Goal: Find specific page/section: Find specific page/section

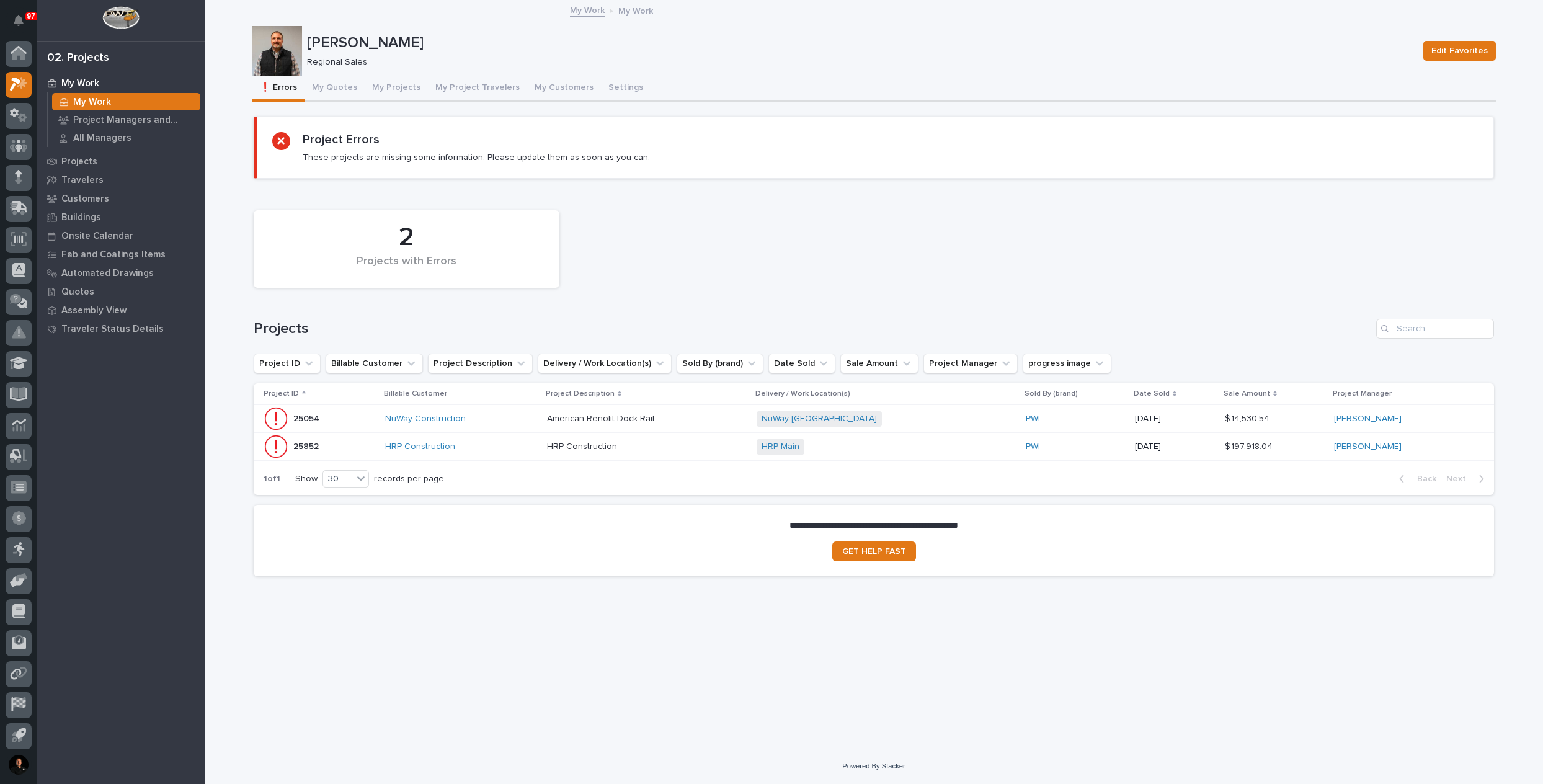
scroll to position [3, 0]
click at [93, 271] on p "Automated Drawings" at bounding box center [107, 273] width 92 height 11
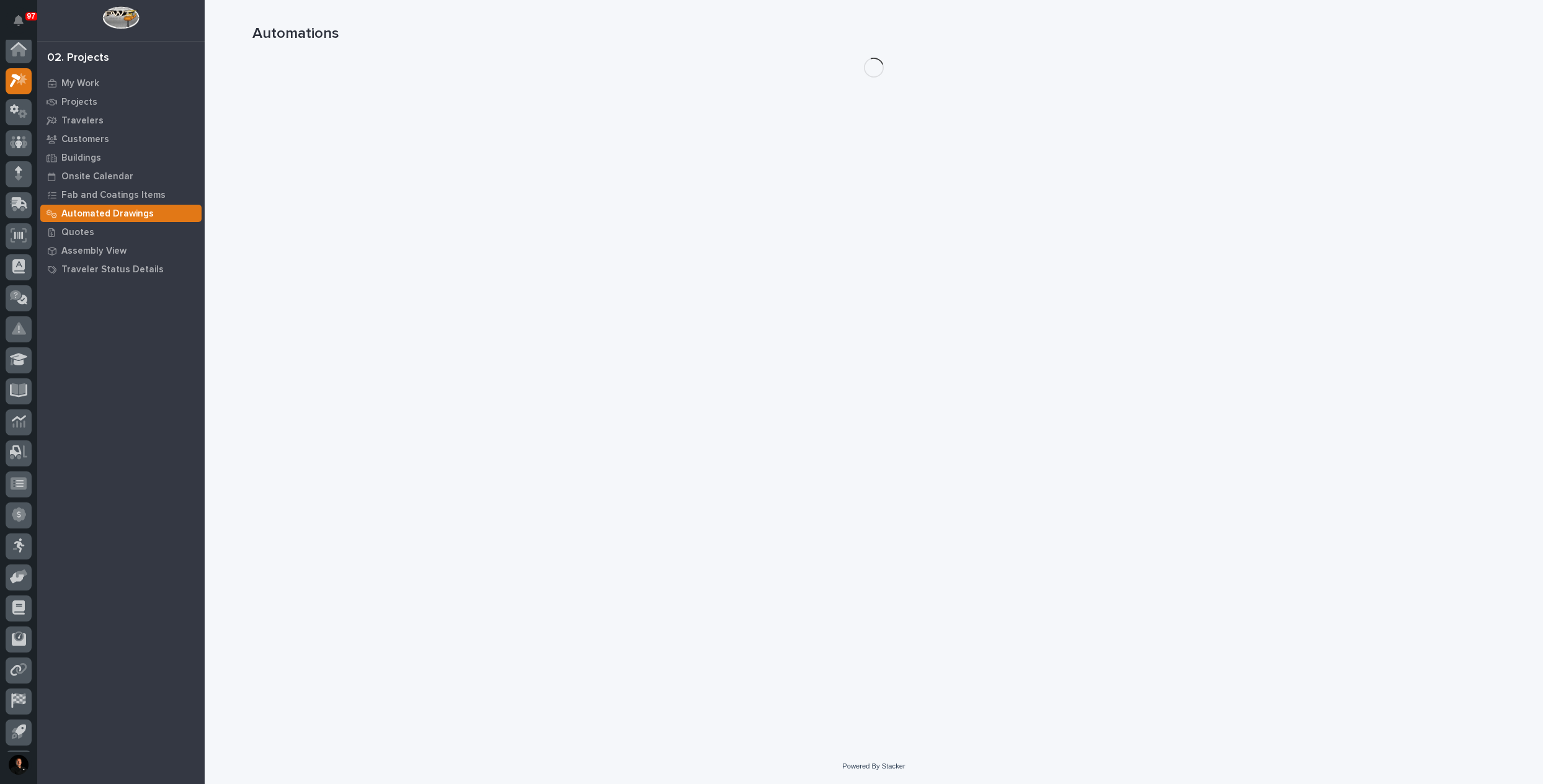
scroll to position [31, 0]
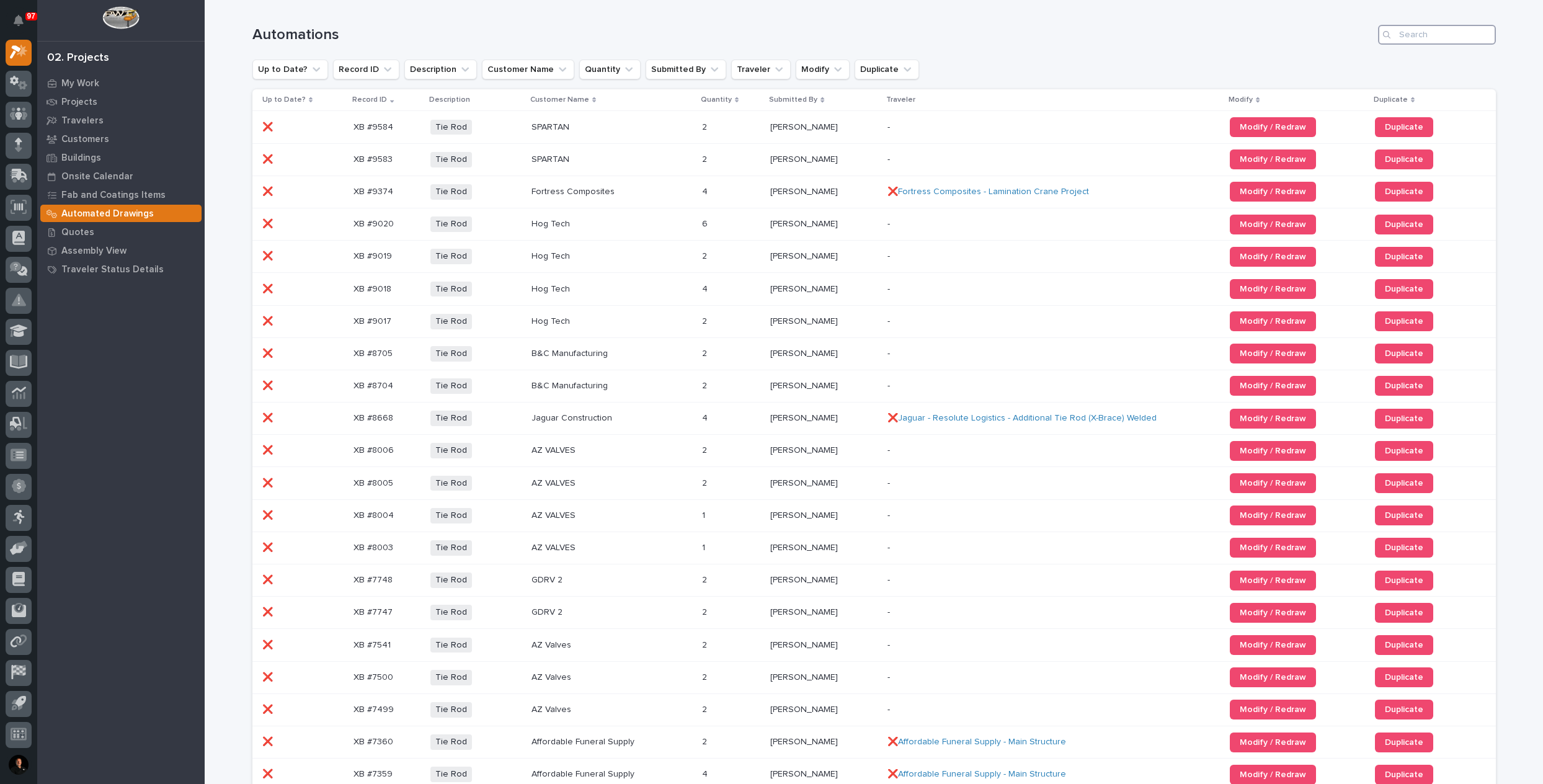
click at [1410, 38] on input "Search" at bounding box center [1437, 34] width 117 height 20
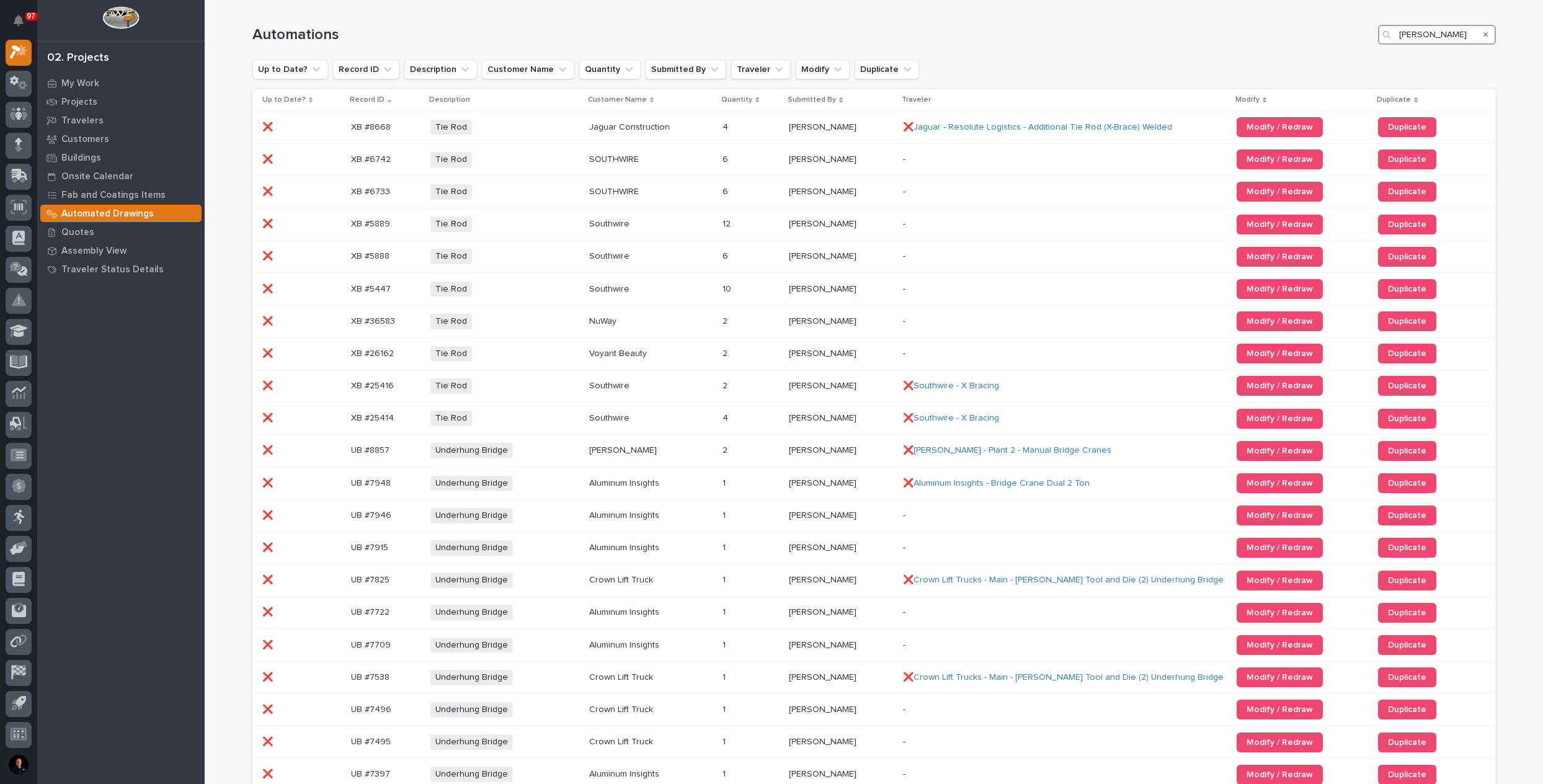
type input "[PERSON_NAME]"
click at [100, 209] on p "Automated Drawings" at bounding box center [107, 214] width 92 height 11
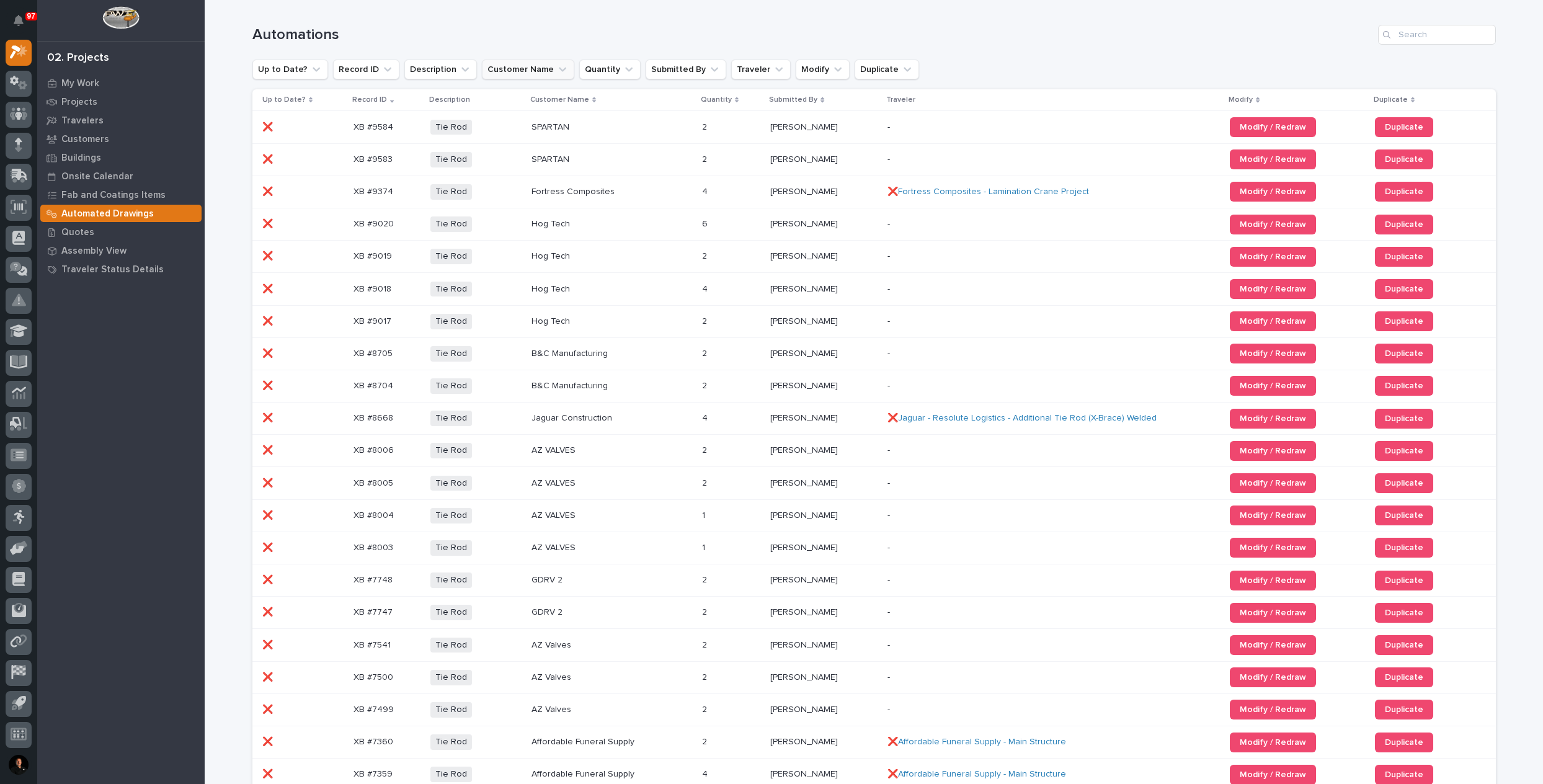
click at [556, 72] on icon "Customer Name" at bounding box center [562, 69] width 12 height 12
click at [711, 69] on icon "Submitted By" at bounding box center [715, 69] width 8 height 5
click at [783, 96] on icon at bounding box center [785, 99] width 12 height 12
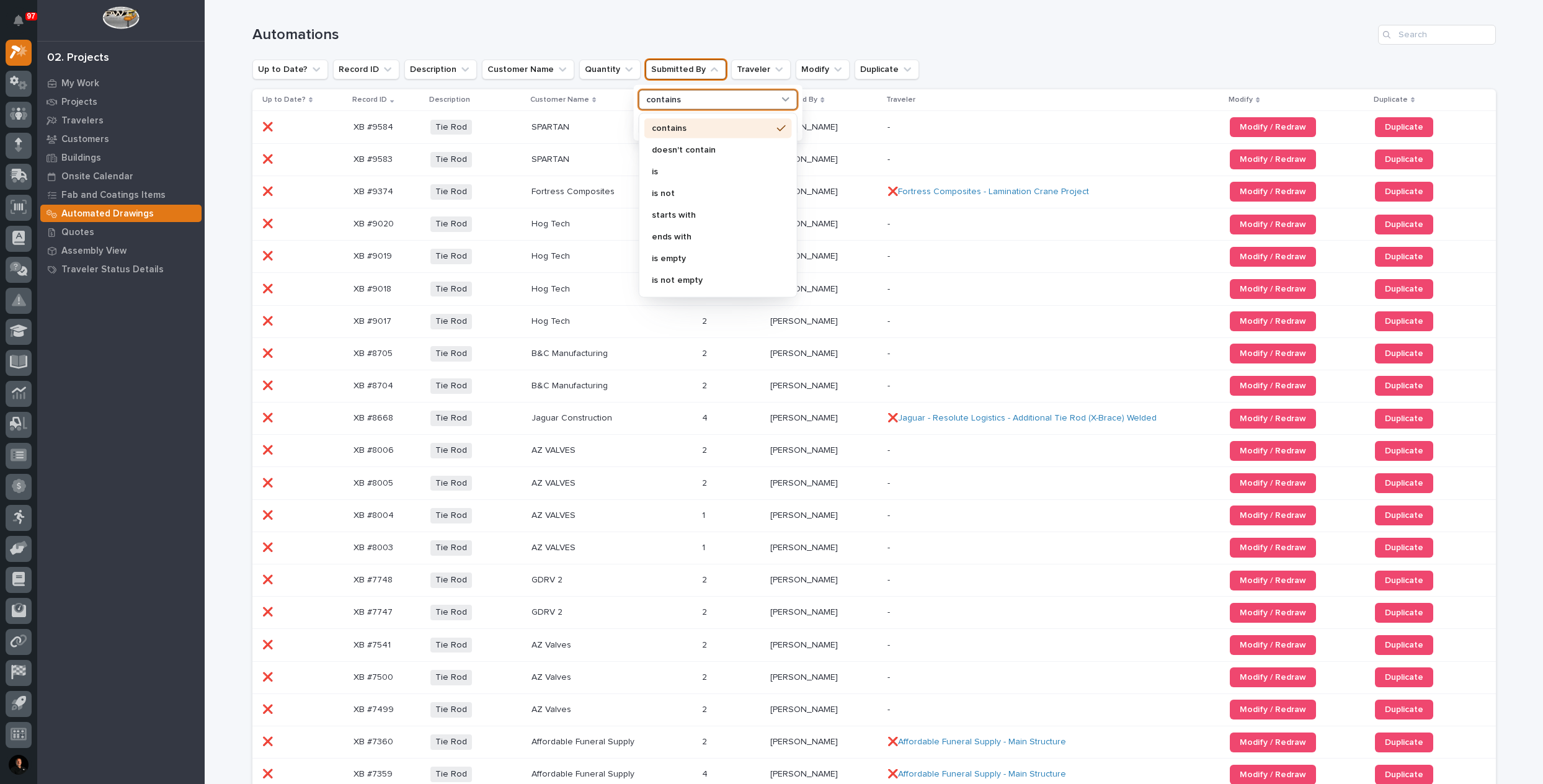
click at [993, 51] on div "Automations" at bounding box center [874, 29] width 1243 height 59
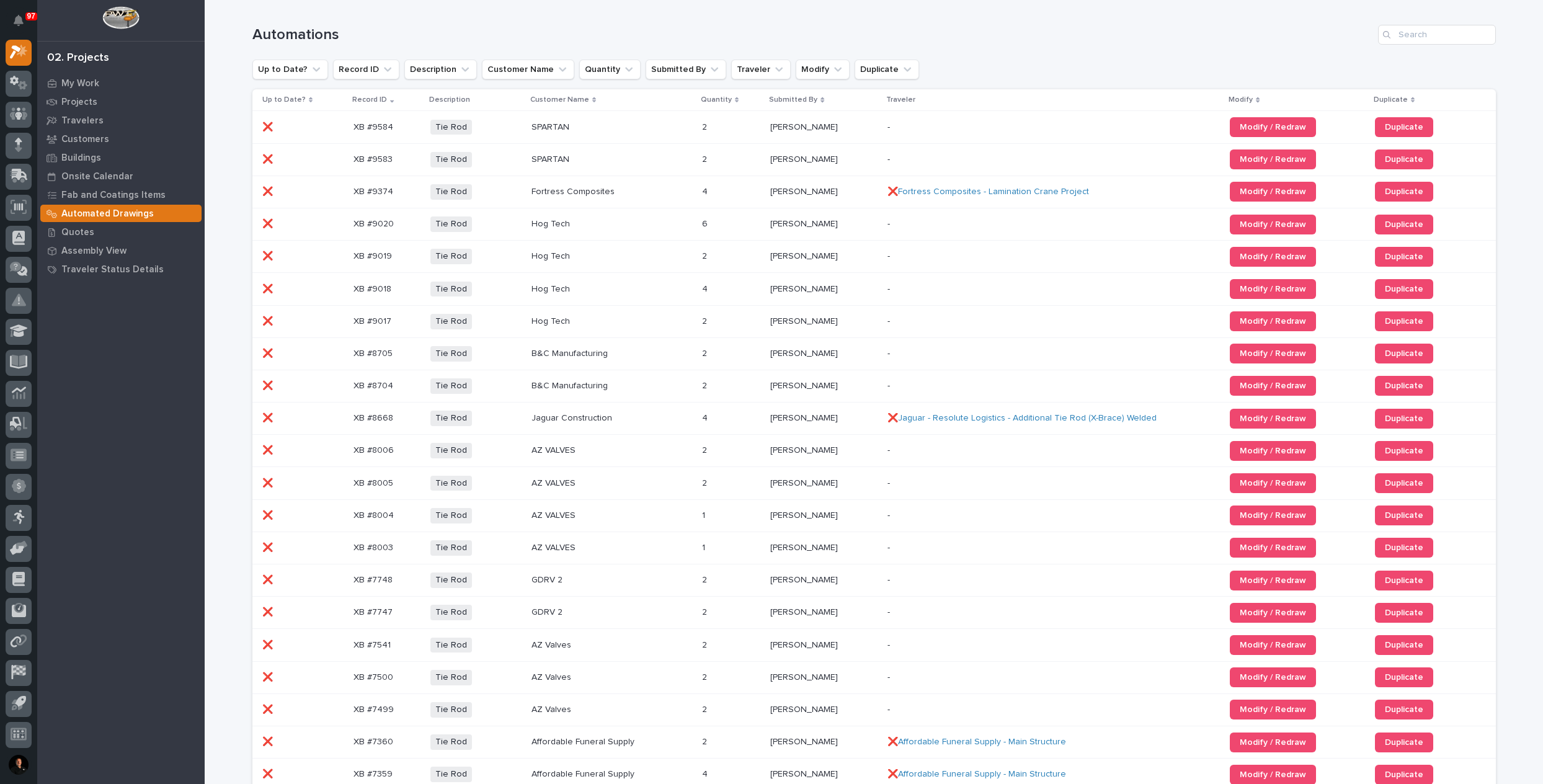
click at [81, 215] on p "Automated Drawings" at bounding box center [107, 214] width 92 height 11
click at [19, 85] on icon at bounding box center [23, 85] width 9 height 8
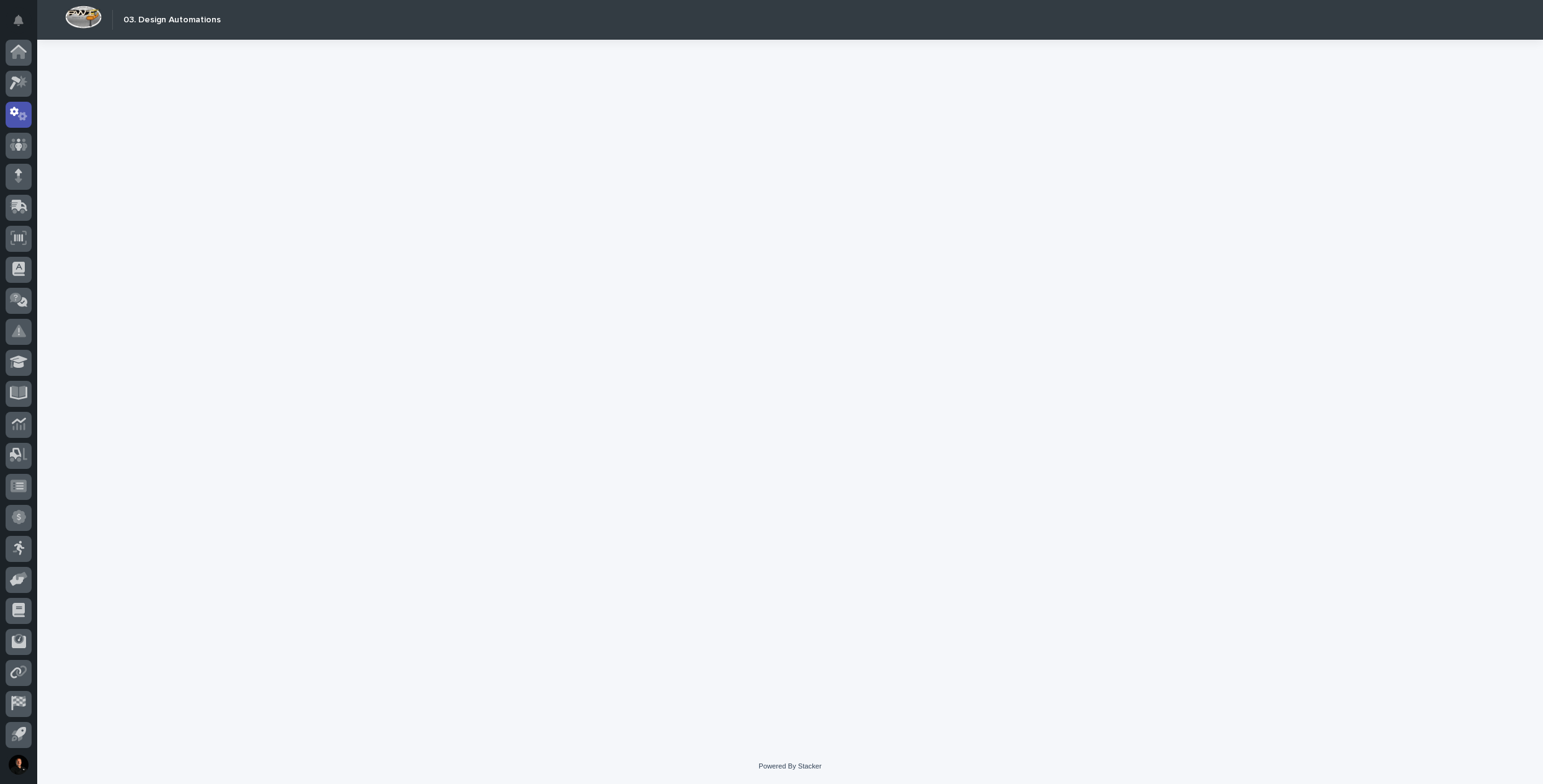
scroll to position [32, 0]
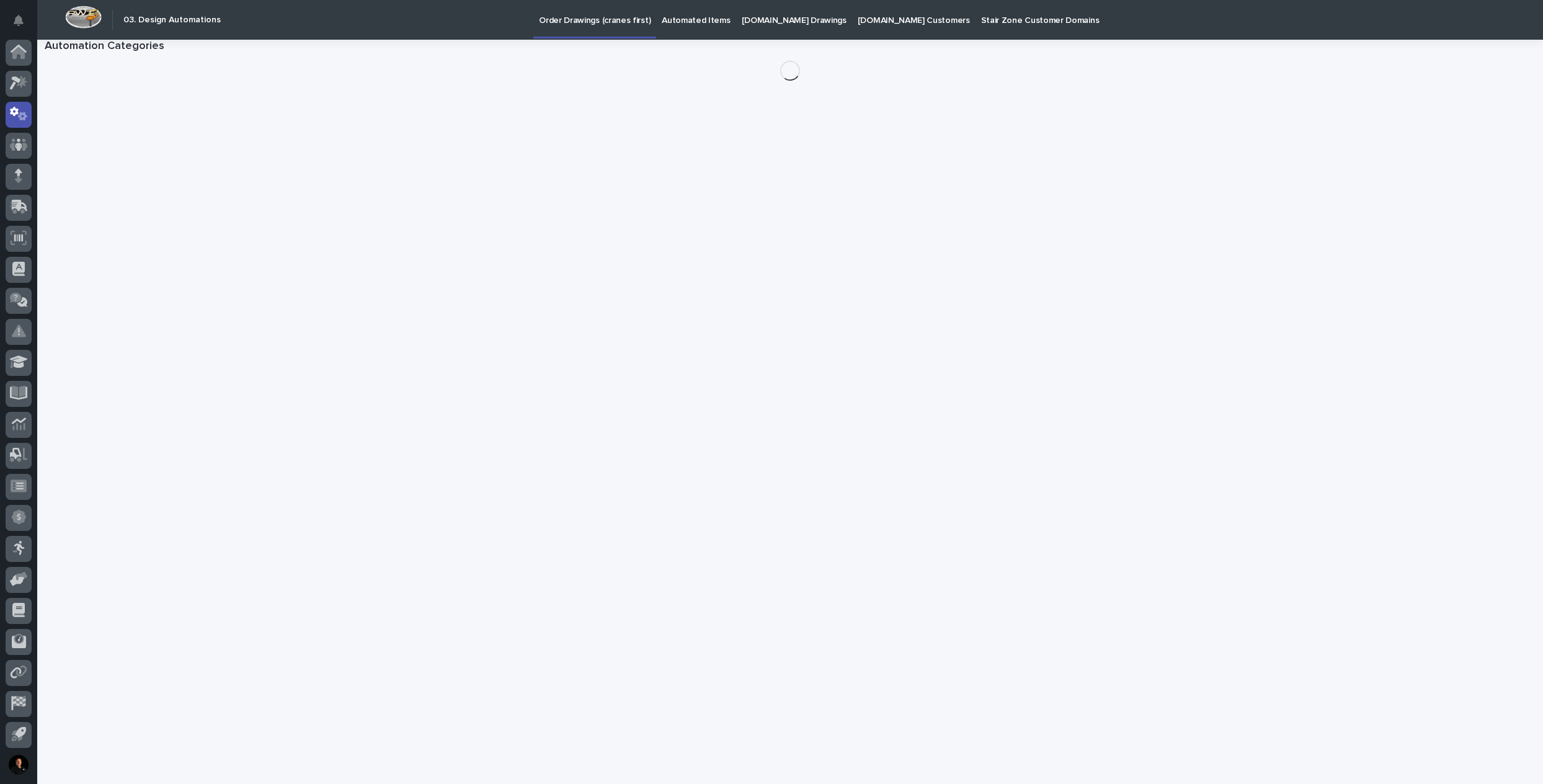
scroll to position [32, 0]
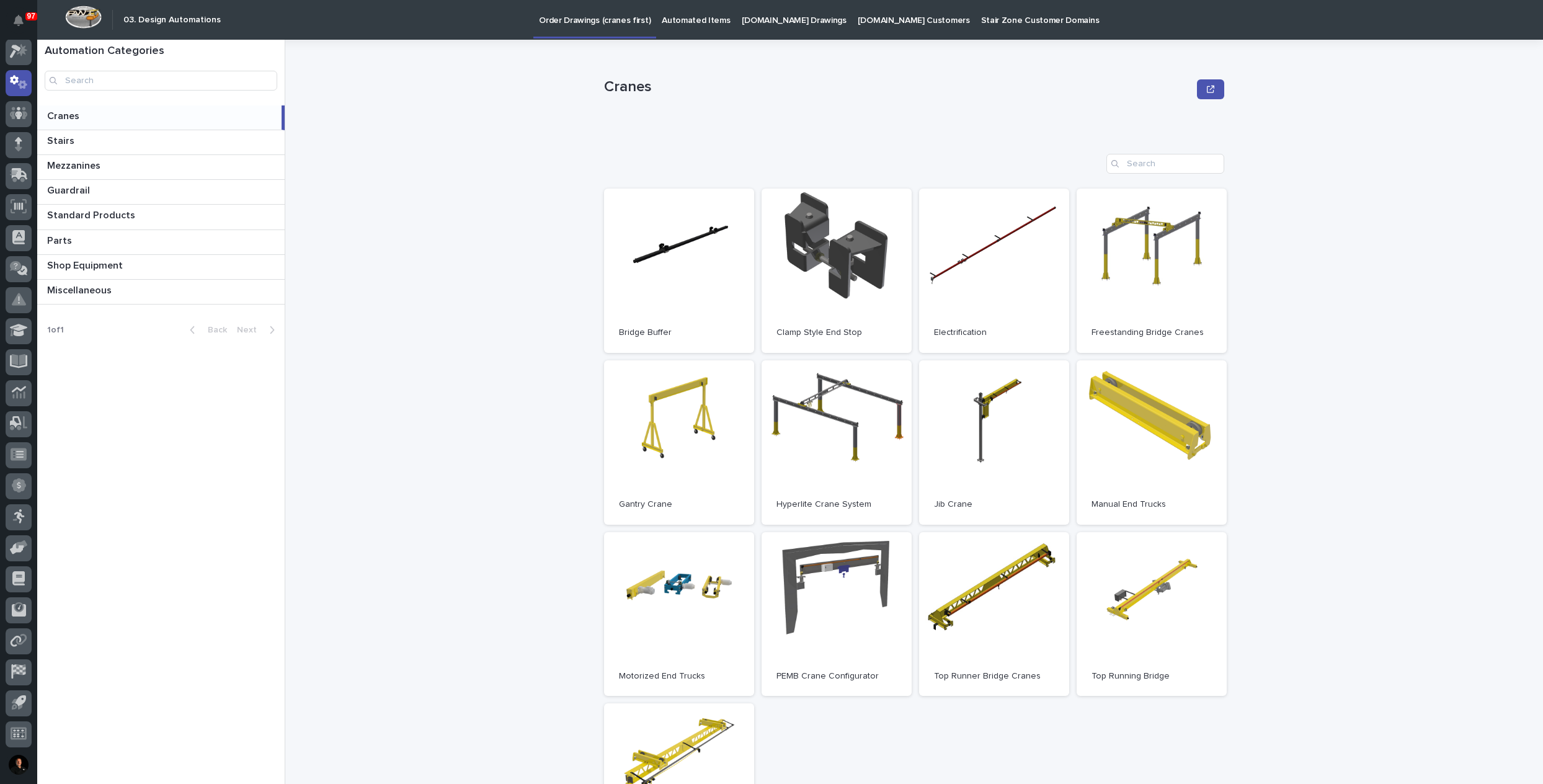
click at [684, 20] on p "Automated Items" at bounding box center [696, 13] width 69 height 26
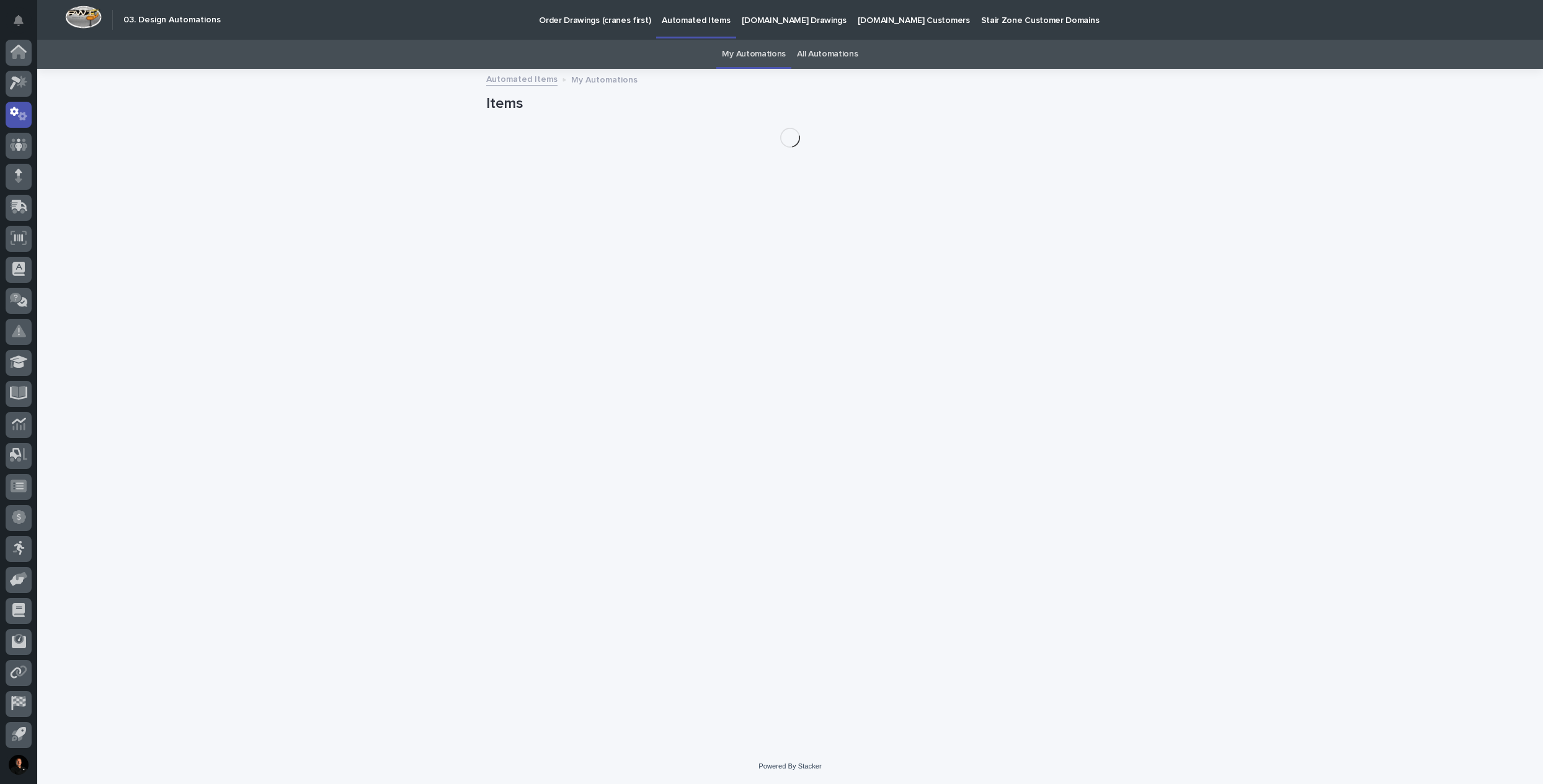
scroll to position [32, 0]
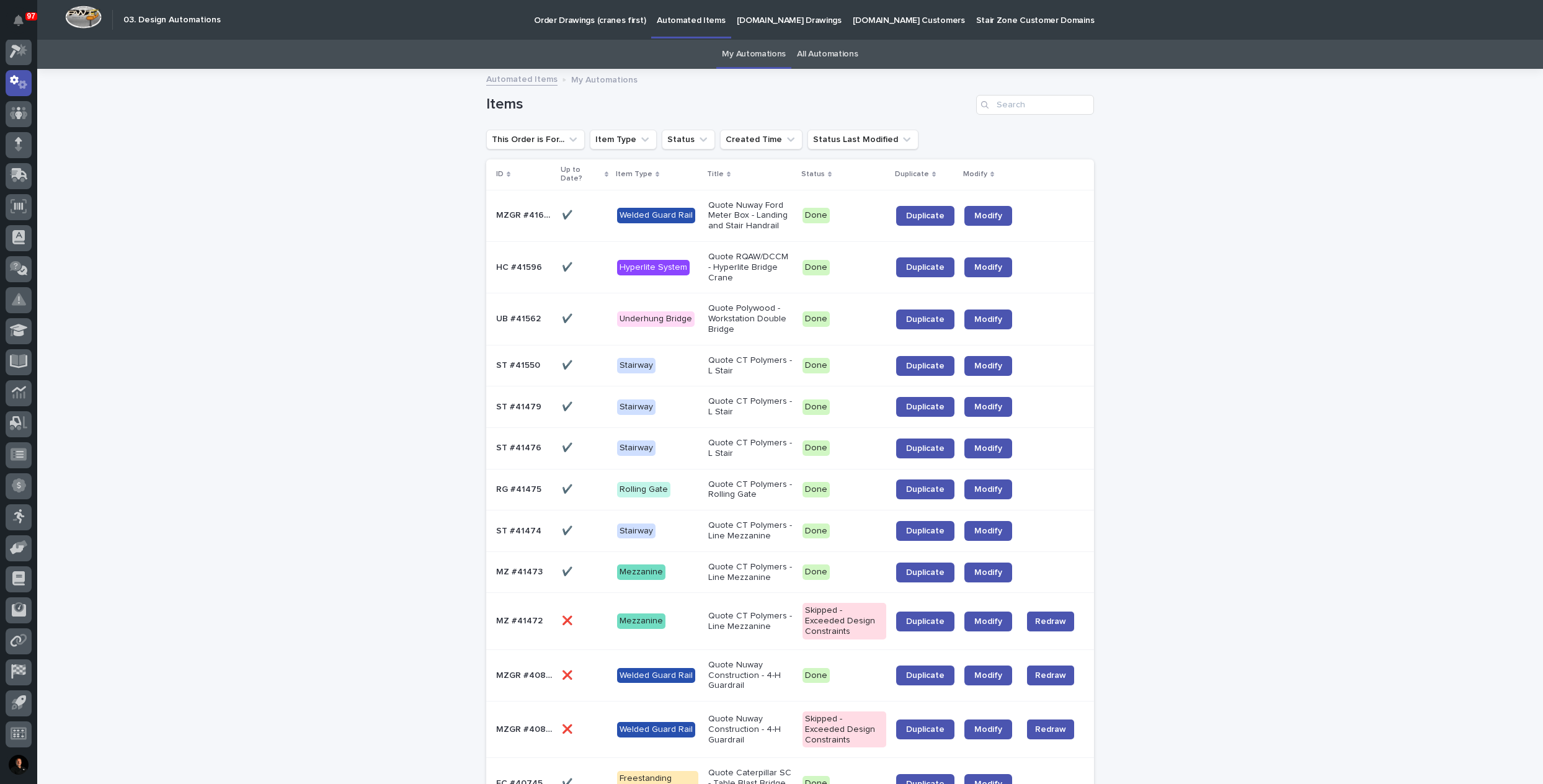
click at [834, 53] on link "All Automations" at bounding box center [827, 54] width 61 height 29
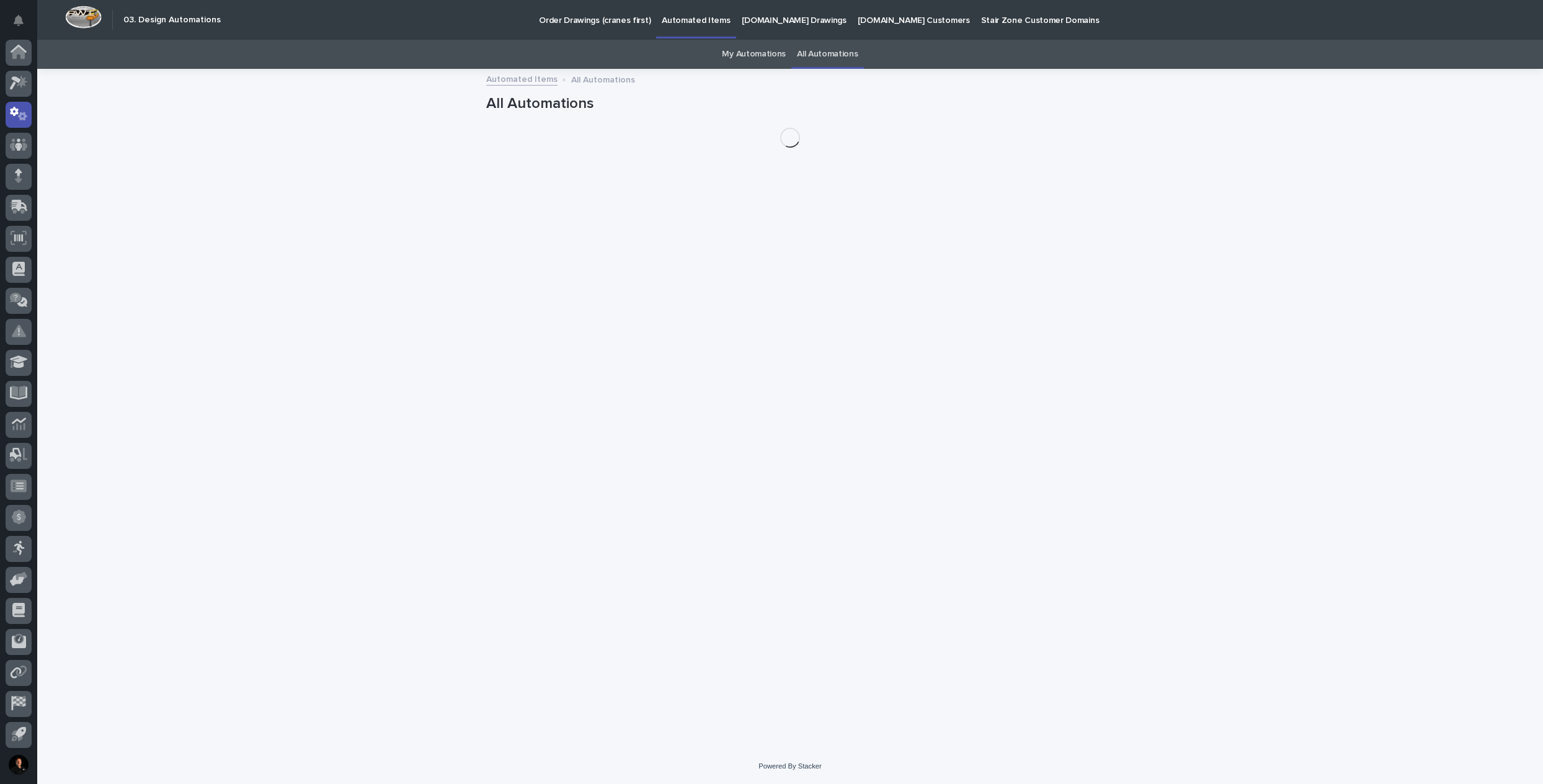
scroll to position [32, 0]
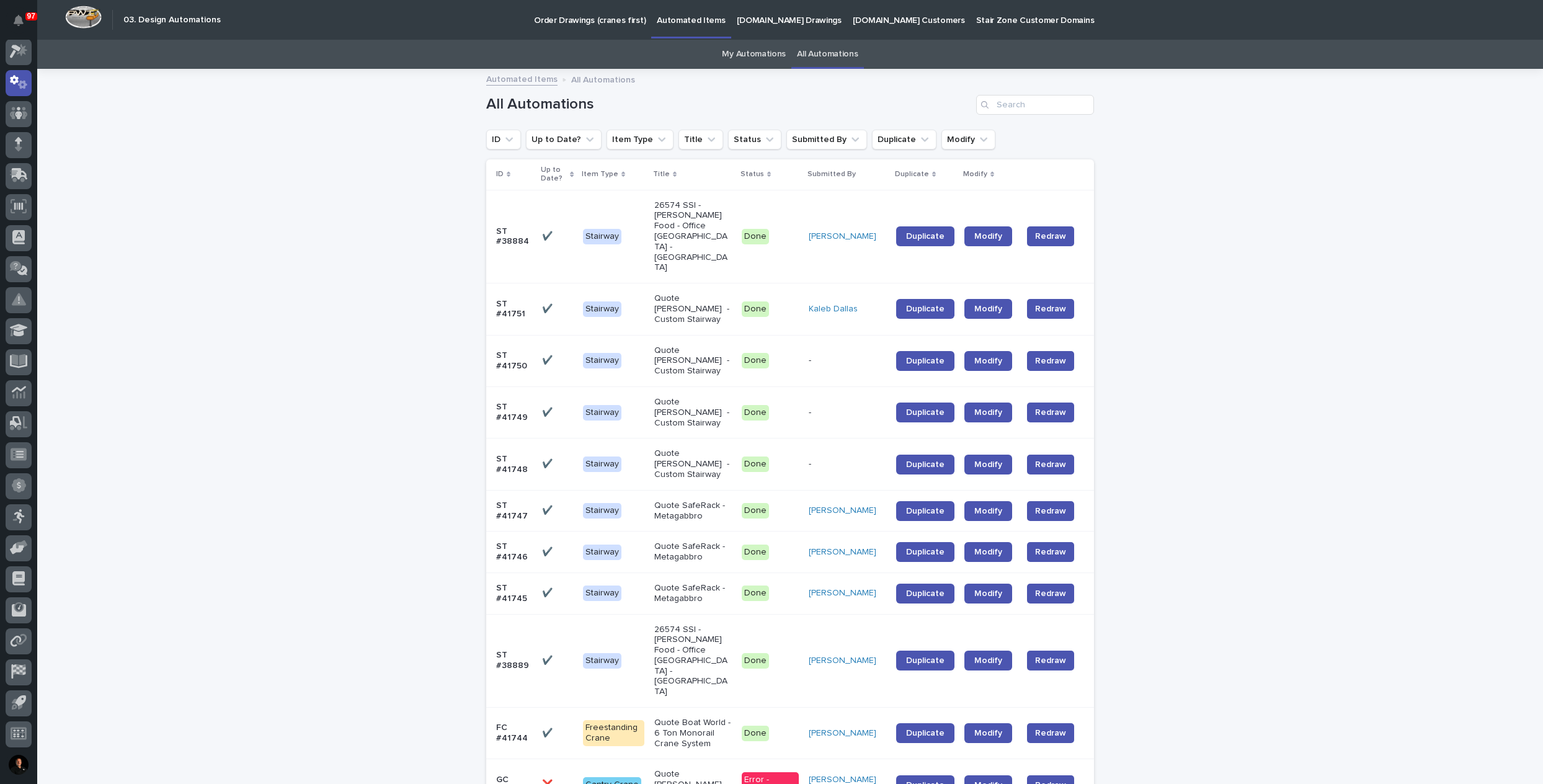
click at [752, 52] on link "My Automations" at bounding box center [754, 54] width 64 height 29
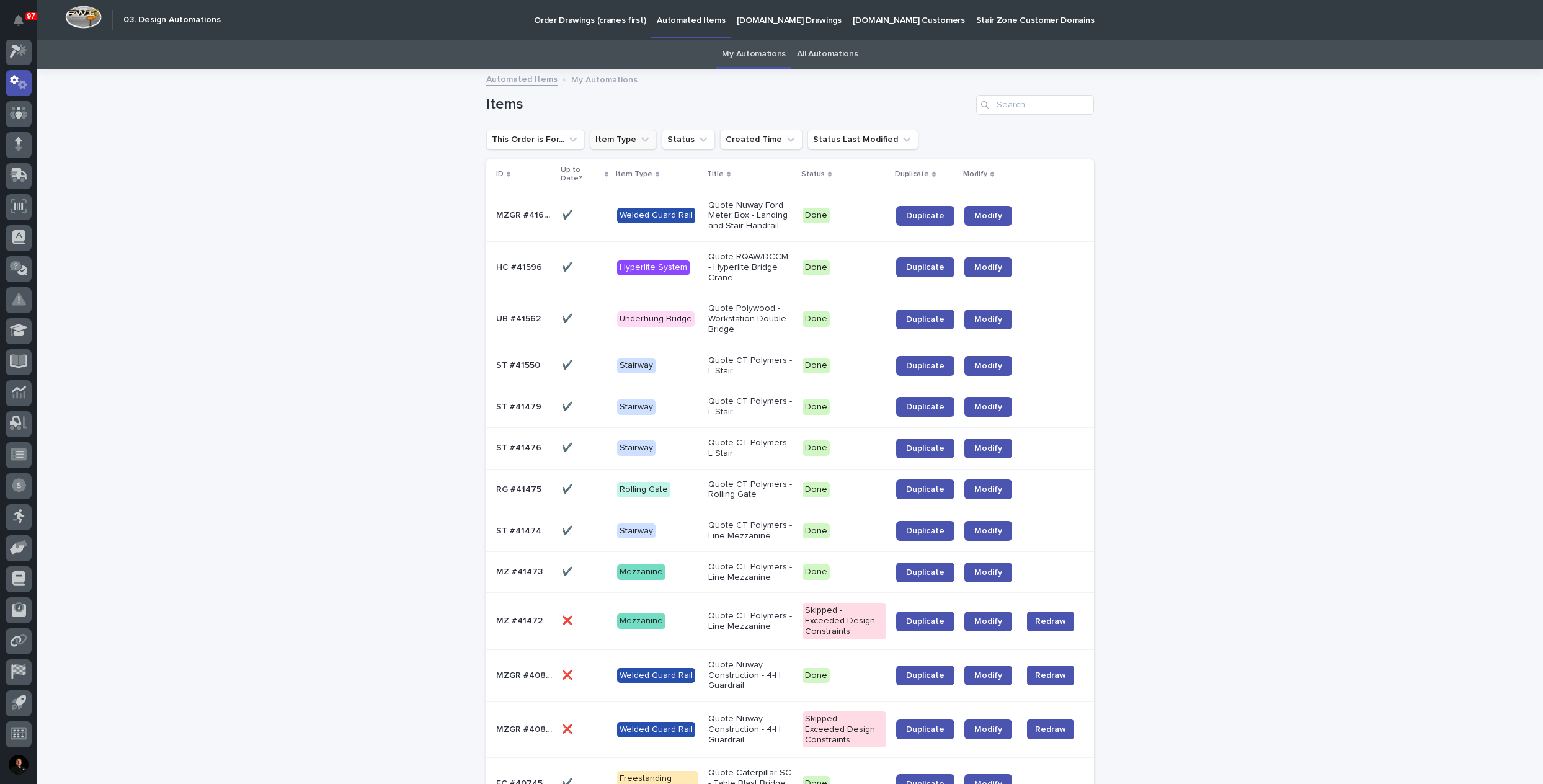
click at [641, 139] on icon "Item Type" at bounding box center [645, 139] width 8 height 5
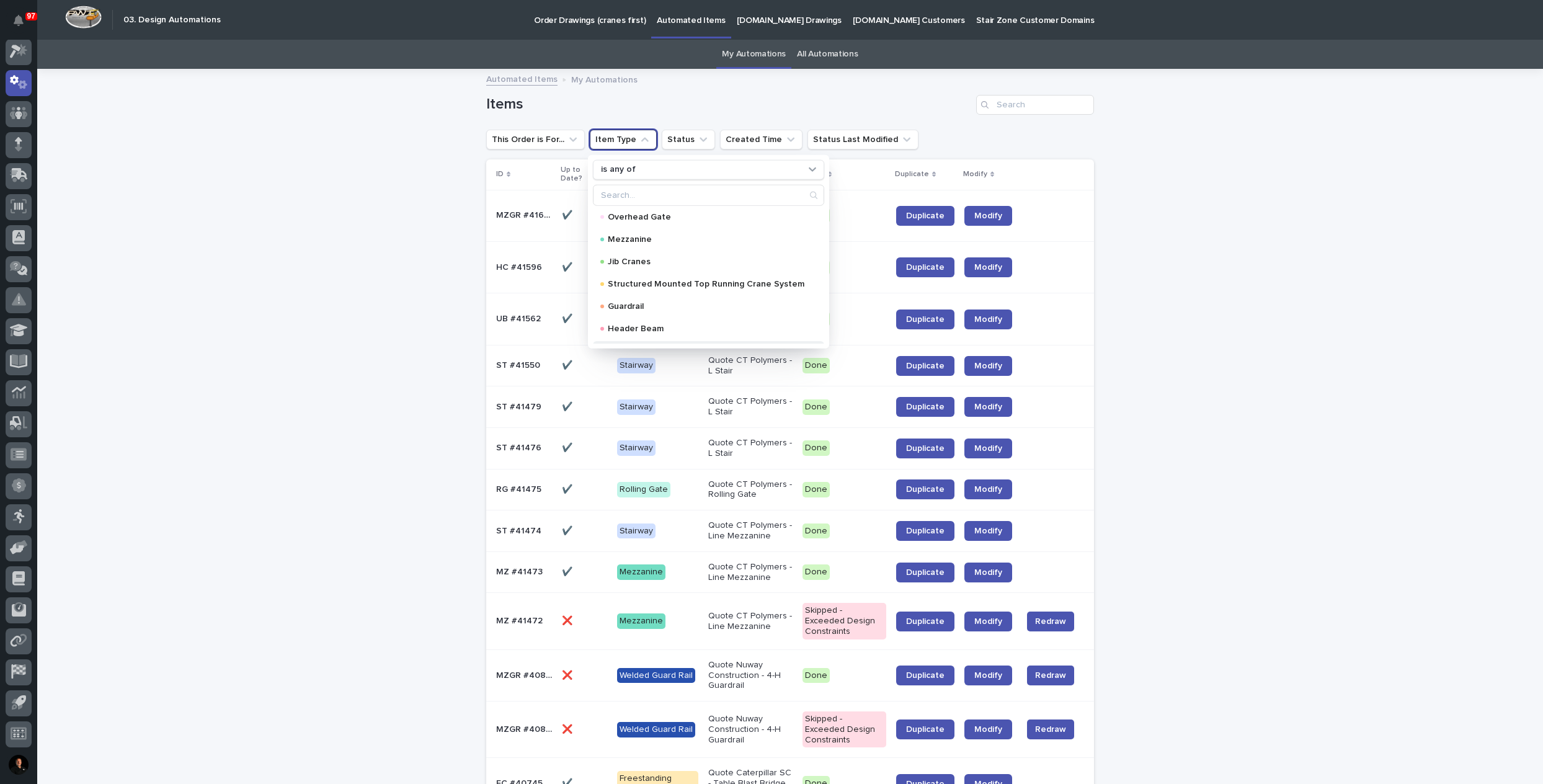
scroll to position [186, 0]
click at [635, 300] on p "Mezzanine" at bounding box center [705, 300] width 196 height 8
